Goal: Complete application form

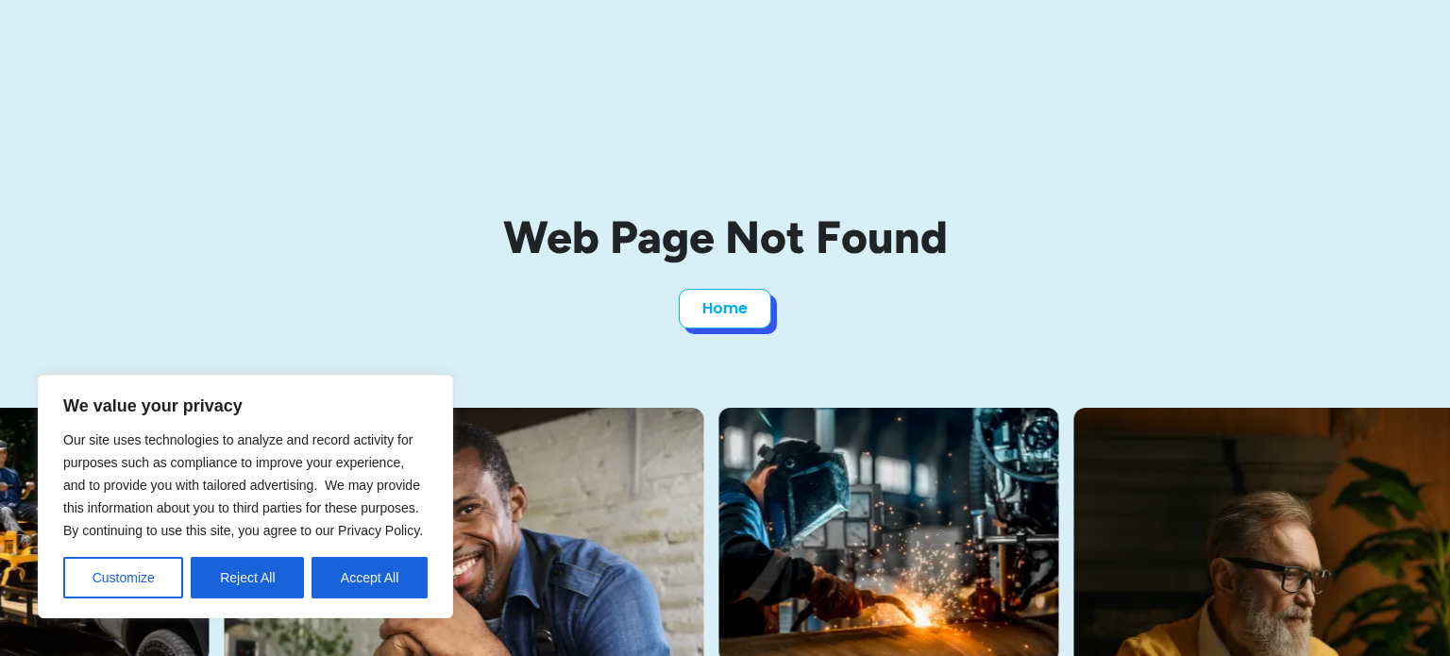
click at [726, 310] on link "Home" at bounding box center [725, 309] width 93 height 40
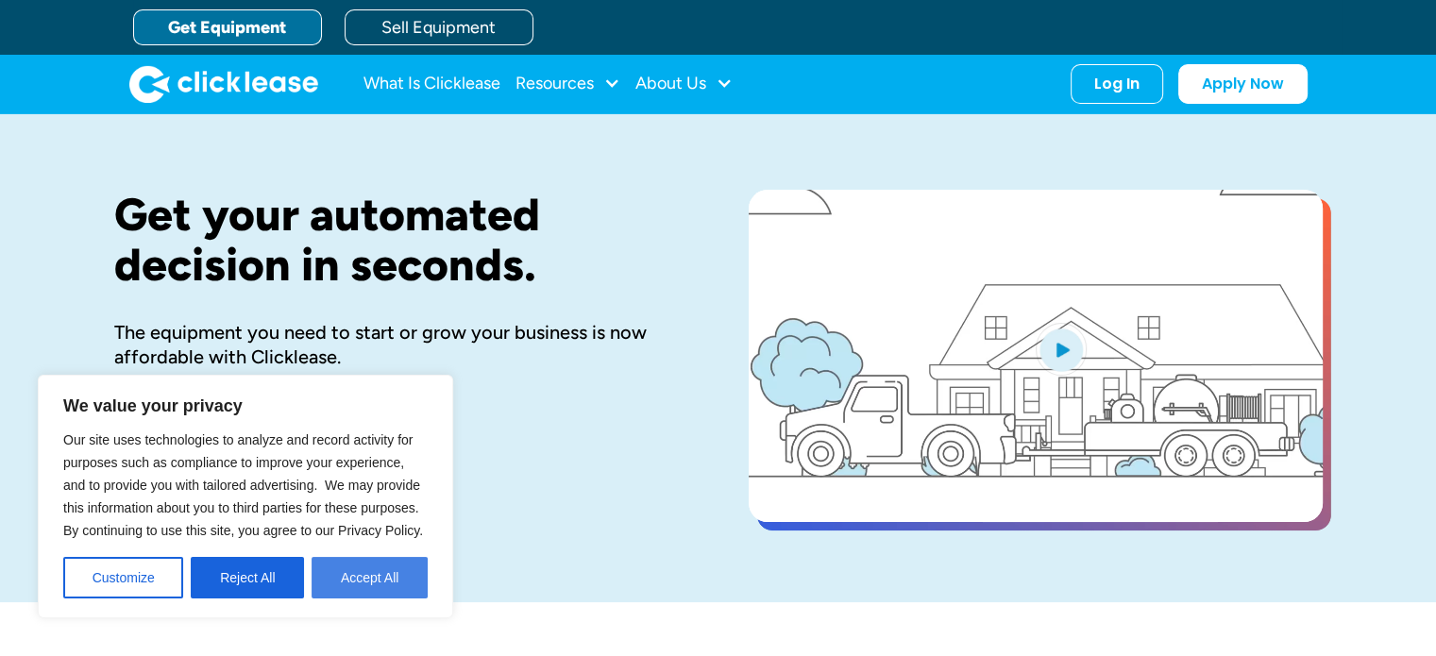
click at [347, 581] on button "Accept All" at bounding box center [370, 578] width 116 height 42
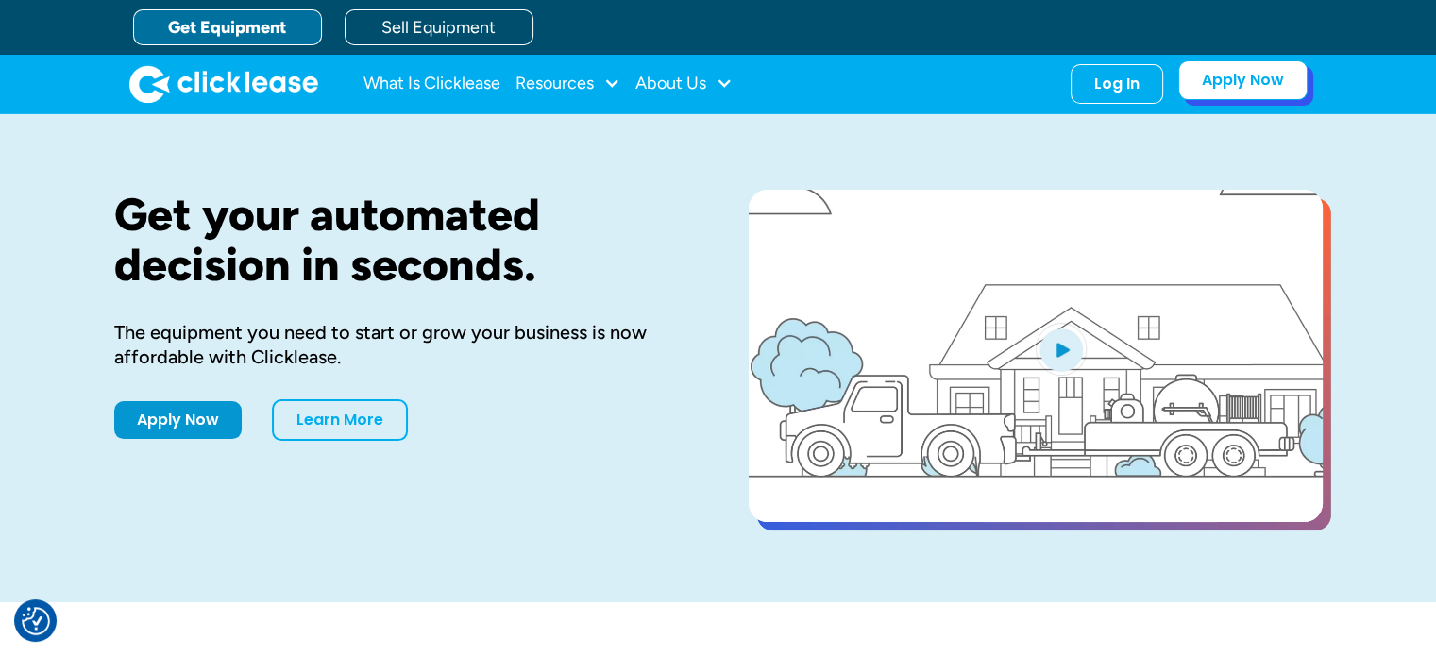
click at [1244, 79] on link "Apply Now" at bounding box center [1242, 80] width 129 height 40
